Goal: Information Seeking & Learning: Understand process/instructions

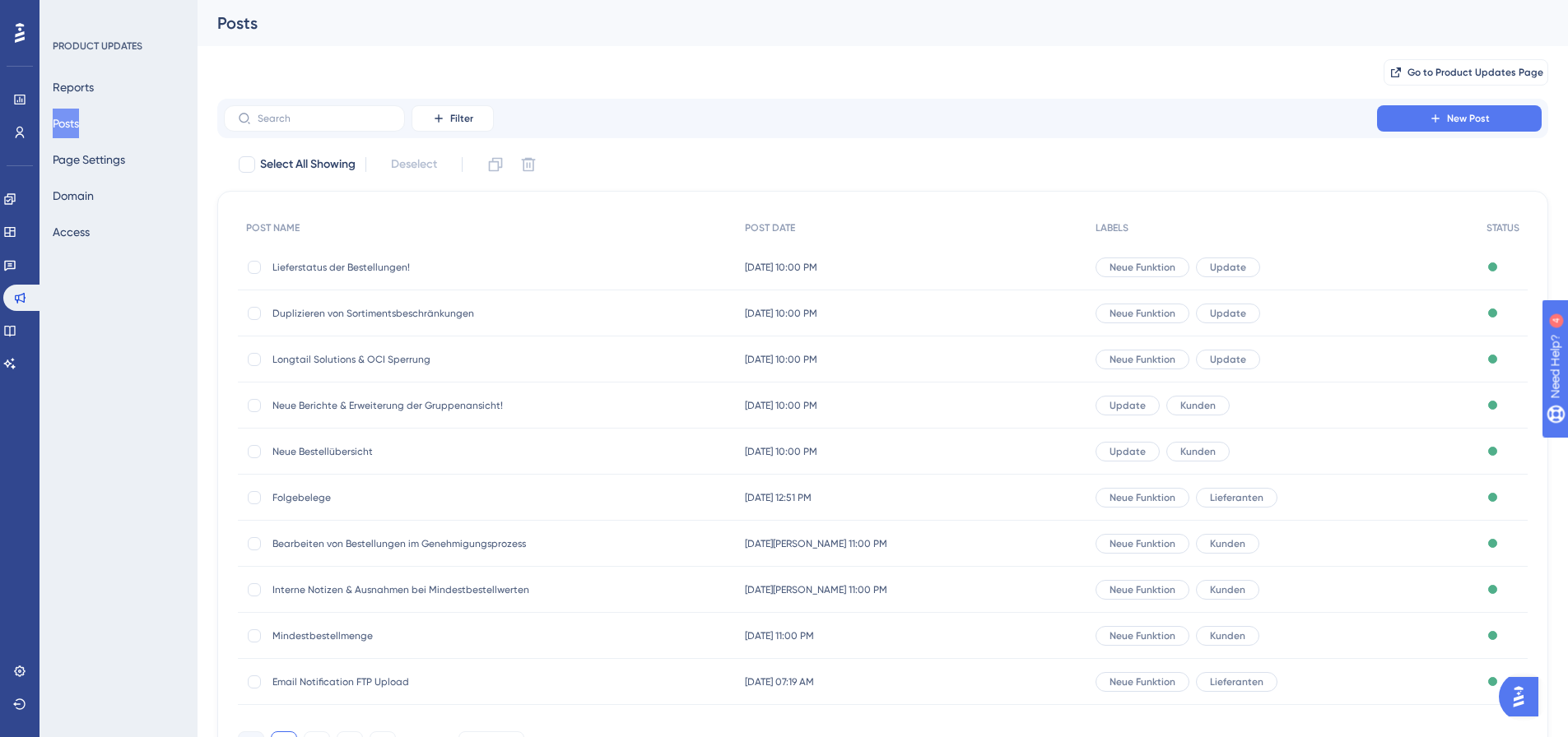
click at [318, 265] on span "Lieferstatus der Bestellungen!" at bounding box center [404, 267] width 264 height 13
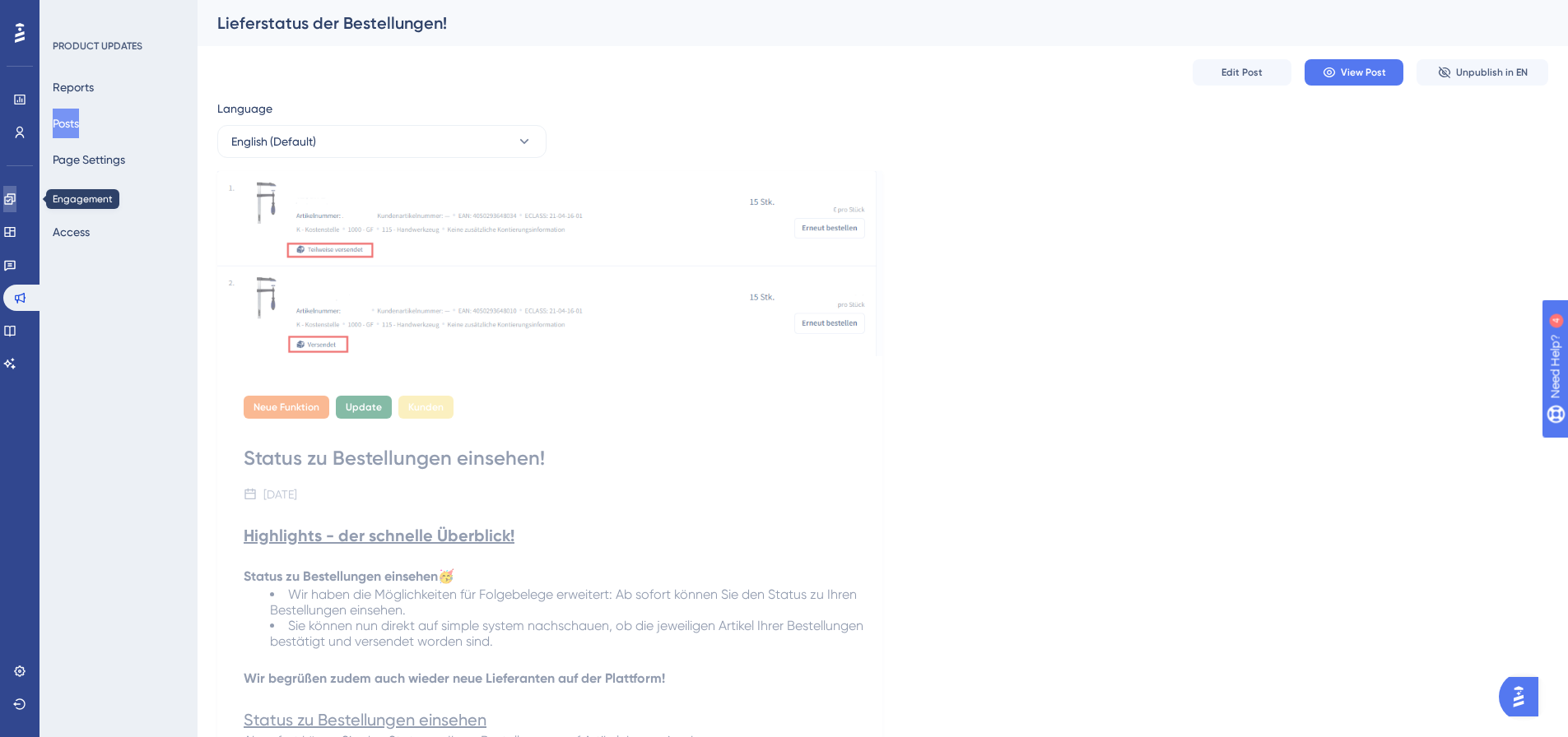
click at [14, 195] on icon at bounding box center [9, 199] width 13 height 13
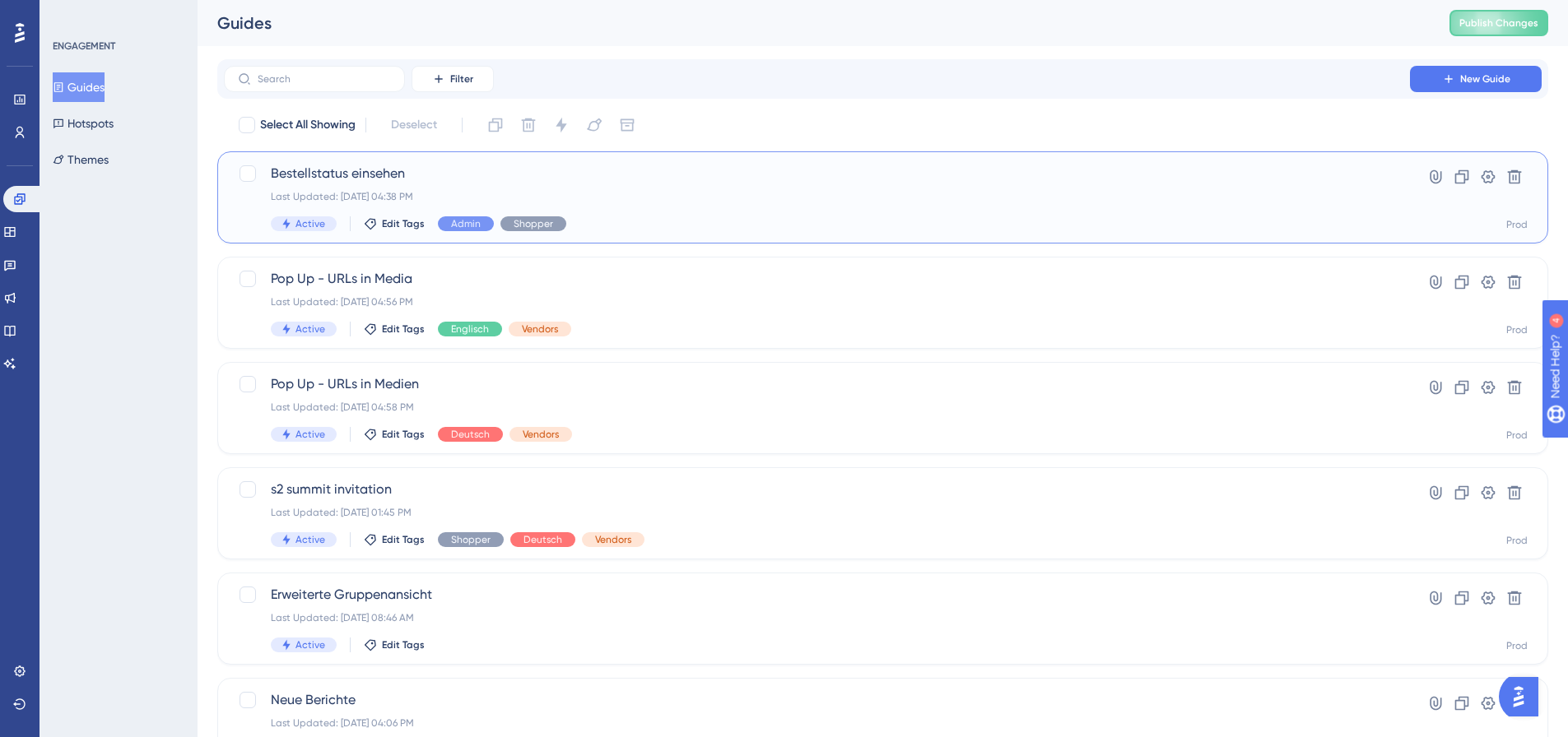
click at [364, 170] on span "Bestellstatus einsehen" at bounding box center [816, 173] width 1092 height 20
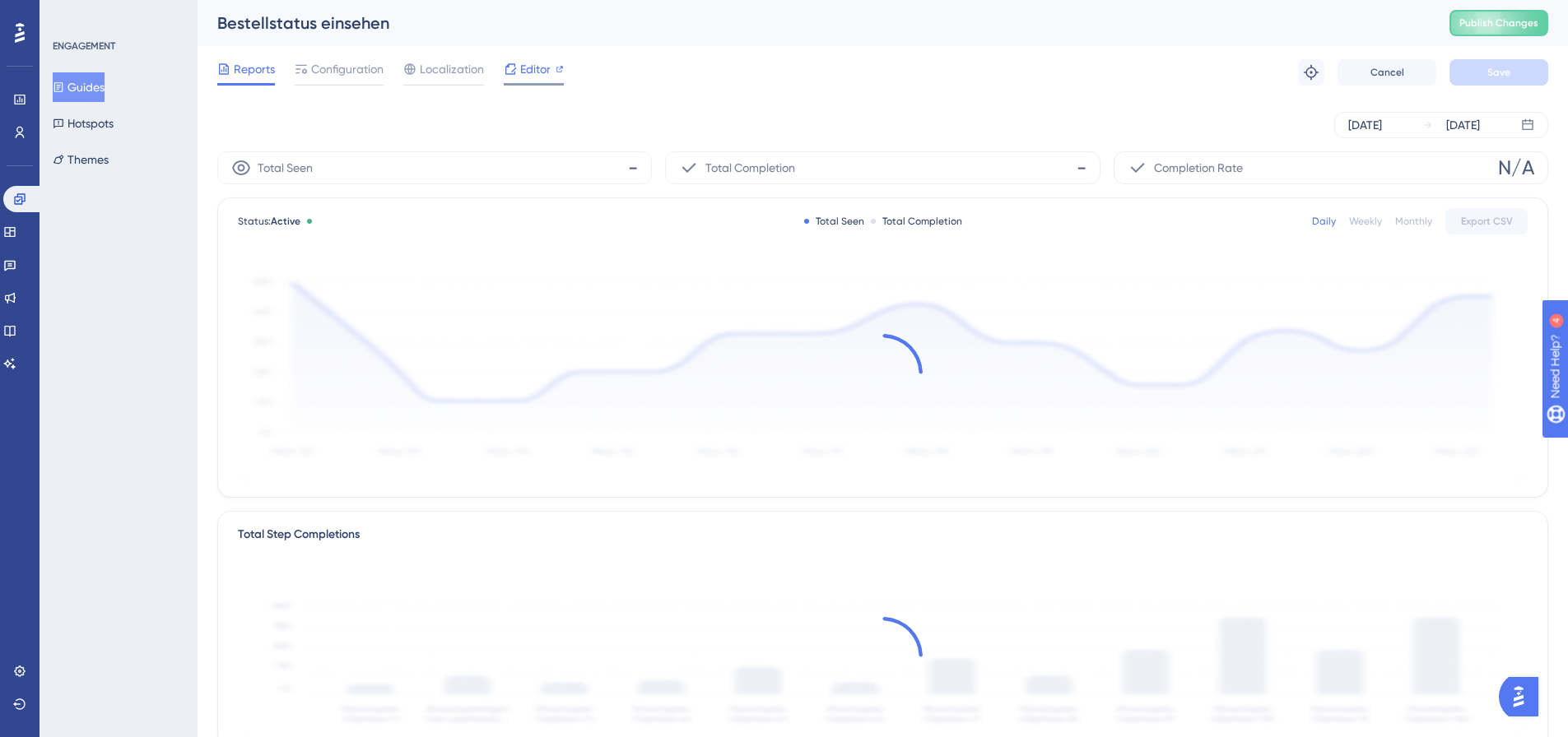
click at [517, 65] on div "Editor" at bounding box center [533, 68] width 60 height 20
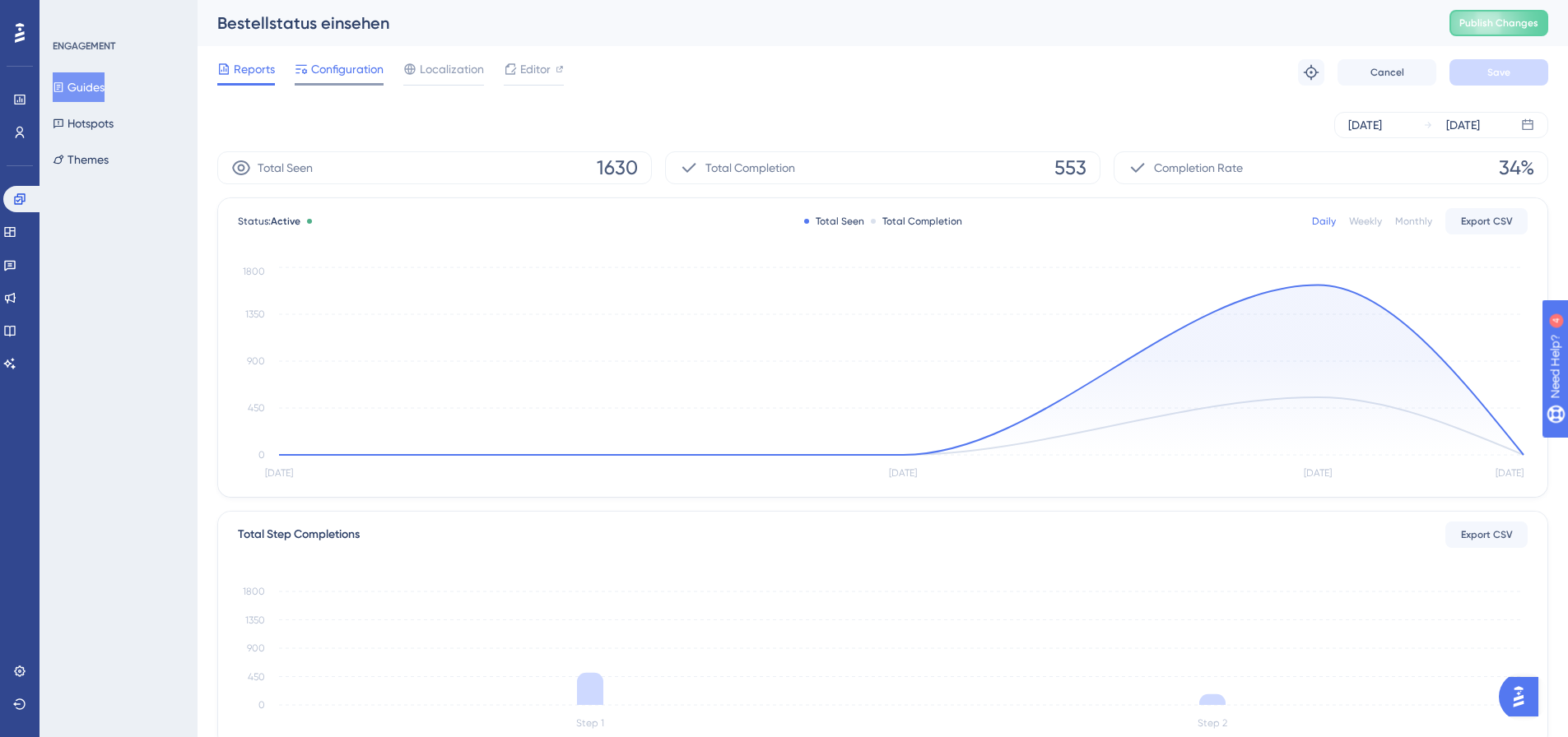
click at [340, 70] on span "Configuration" at bounding box center [347, 68] width 73 height 20
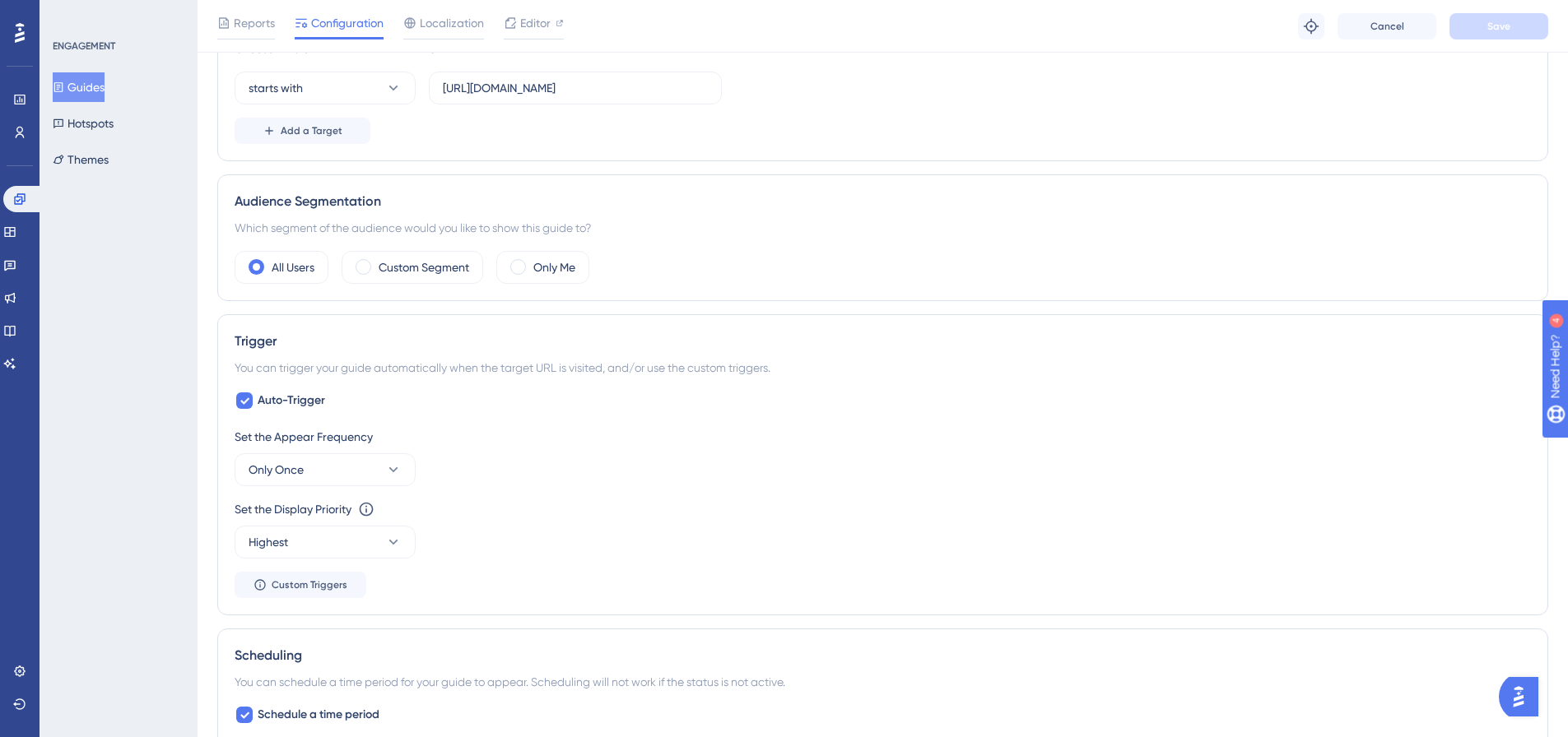
scroll to position [493, 0]
